Goal: Task Accomplishment & Management: Manage account settings

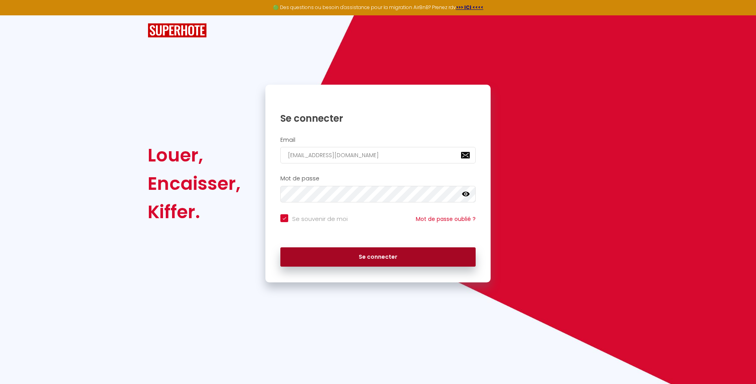
click at [370, 258] on button "Se connecter" at bounding box center [377, 257] width 195 height 20
checkbox input "true"
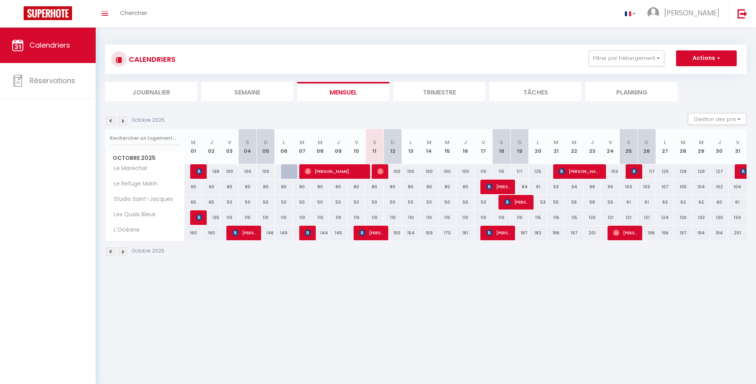
click at [521, 185] on div "84" at bounding box center [520, 187] width 18 height 15
type input "84"
type input "Dim 19 Octobre 2025"
type input "Lun 20 Octobre 2025"
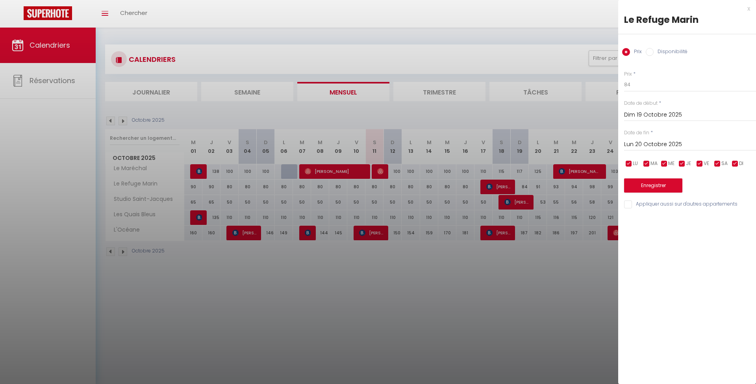
click at [524, 185] on div at bounding box center [378, 192] width 756 height 384
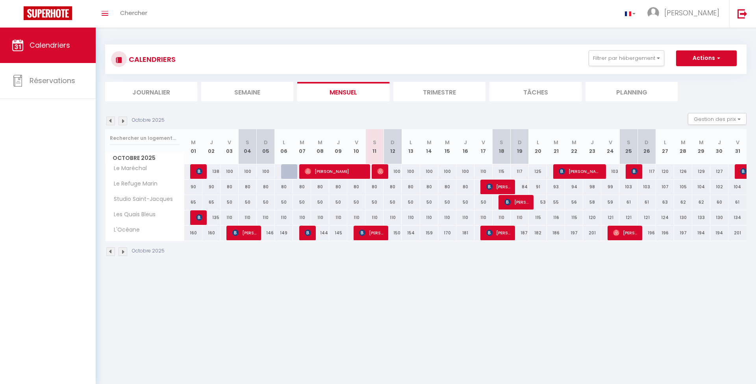
click at [524, 185] on div "84" at bounding box center [520, 187] width 18 height 15
type input "84"
type input "Dim 19 Octobre 2025"
type input "Lun 20 Octobre 2025"
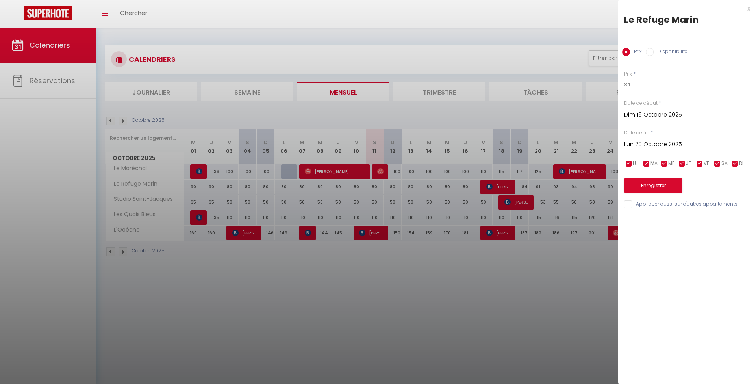
click at [670, 50] on label "Disponibilité" at bounding box center [671, 52] width 34 height 9
click at [654, 50] on input "Disponibilité" at bounding box center [650, 52] width 8 height 8
radio input "true"
radio input "false"
click at [749, 9] on div "x" at bounding box center [684, 8] width 132 height 9
